Goal: Information Seeking & Learning: Learn about a topic

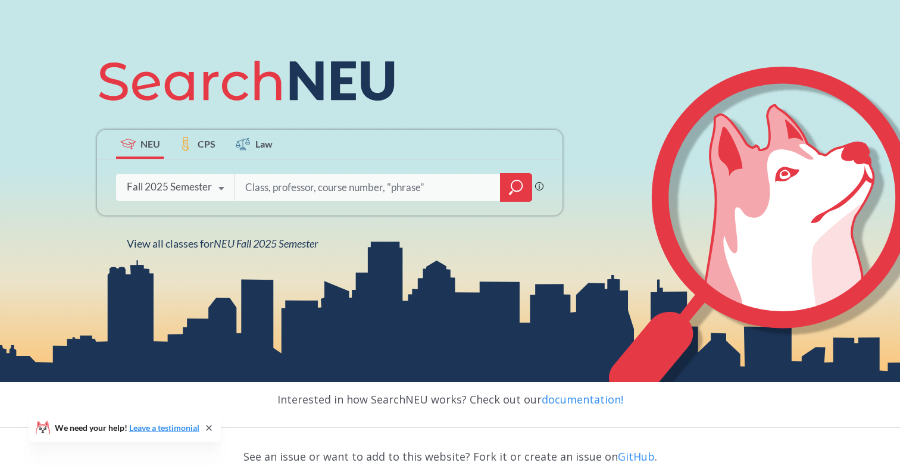
scroll to position [220, 0]
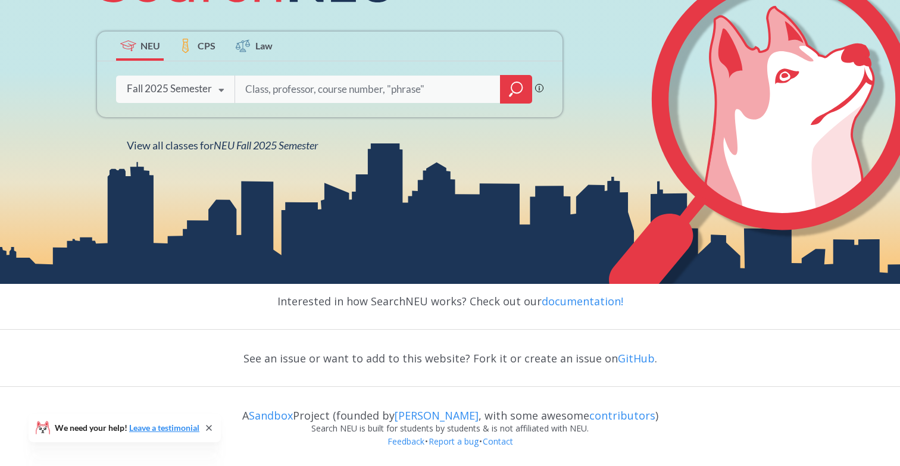
click at [362, 414] on div "A Sandbox Project (founded by [PERSON_NAME] , with some awesome contributors )" at bounding box center [450, 410] width 900 height 24
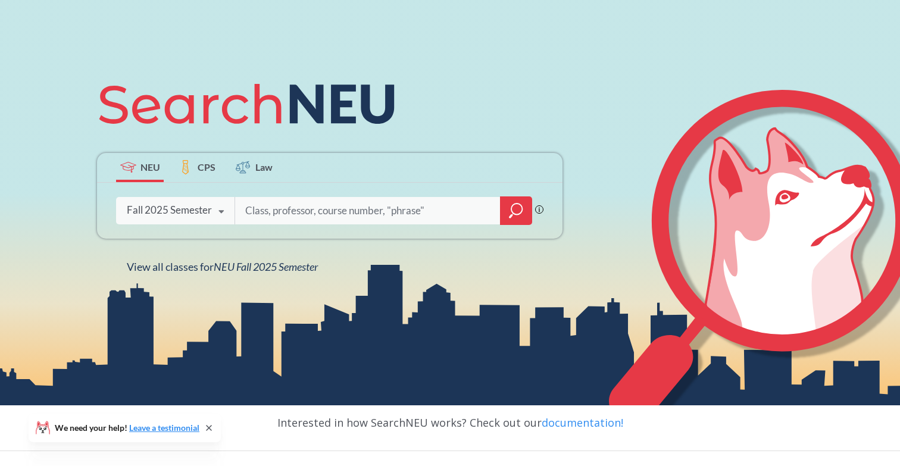
scroll to position [0, 0]
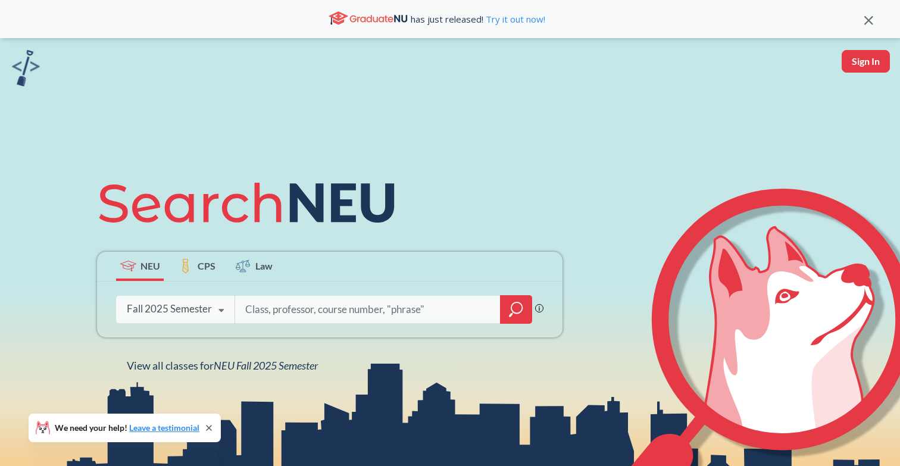
click at [310, 311] on input "search" at bounding box center [368, 309] width 248 height 25
type input "cs 4535"
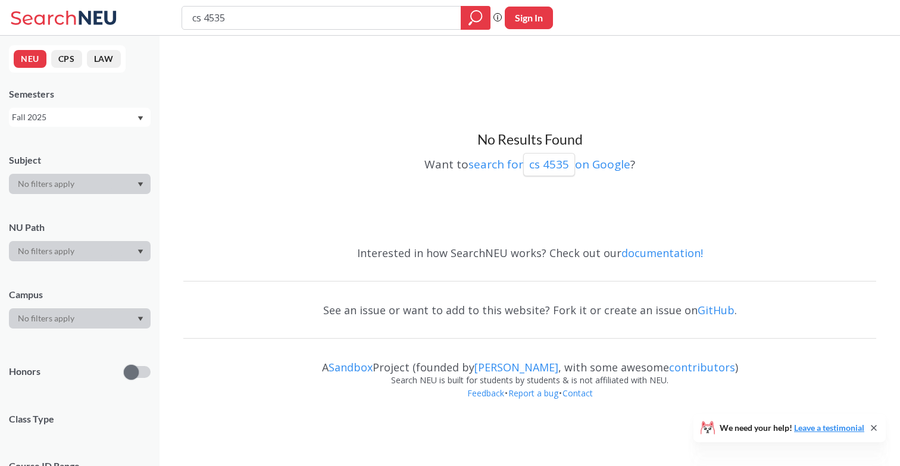
type input "cs 453"
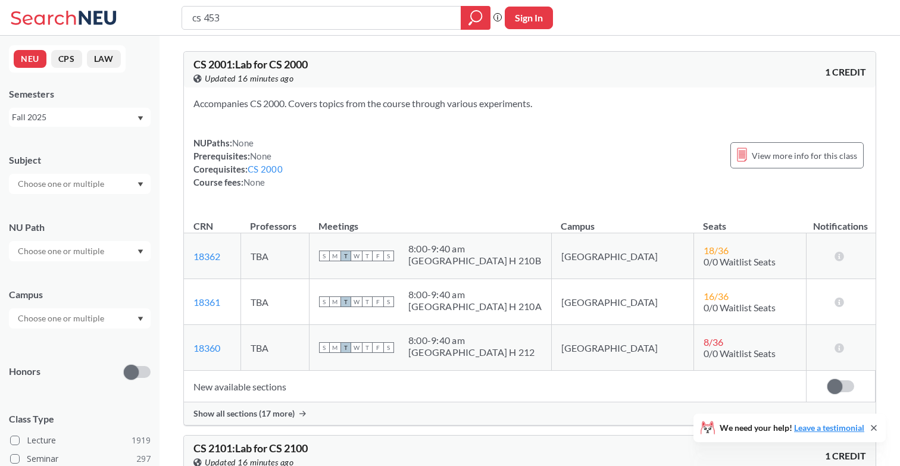
click at [230, 20] on input "cs 453" at bounding box center [321, 18] width 261 height 20
type input "cs 4530"
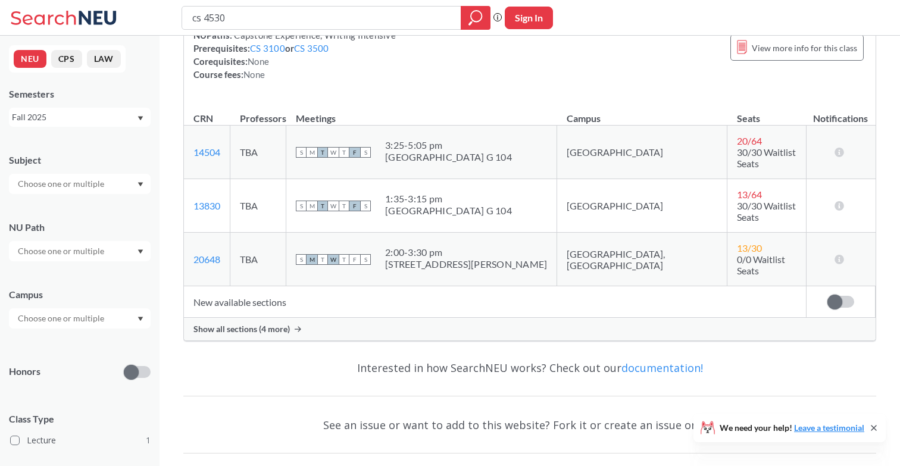
scroll to position [190, 0]
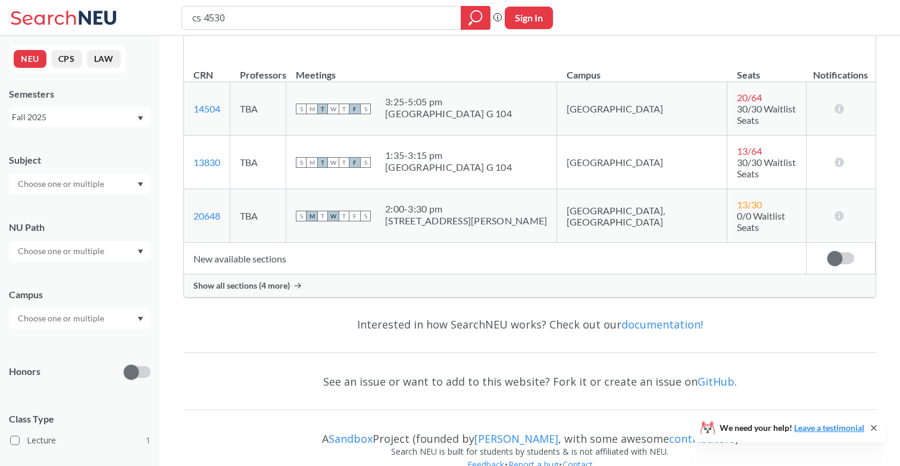
click at [238, 274] on div "Show all sections (4 more)" at bounding box center [530, 285] width 692 height 23
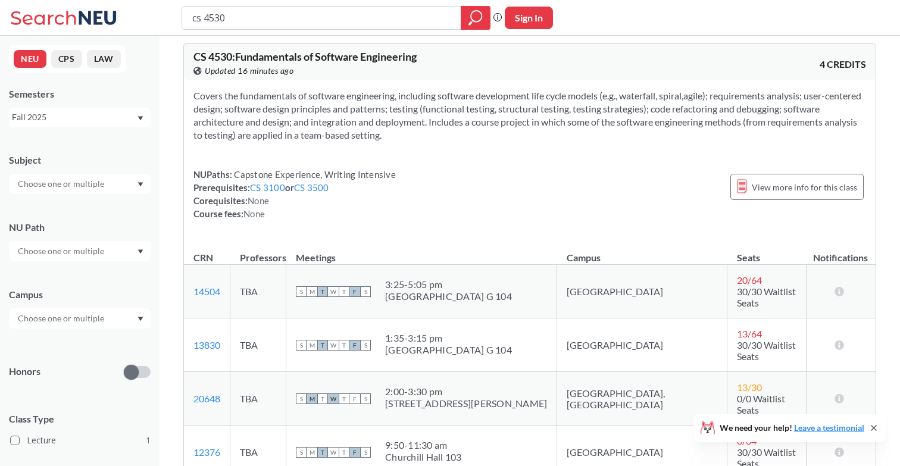
scroll to position [0, 0]
